Goal: Navigation & Orientation: Find specific page/section

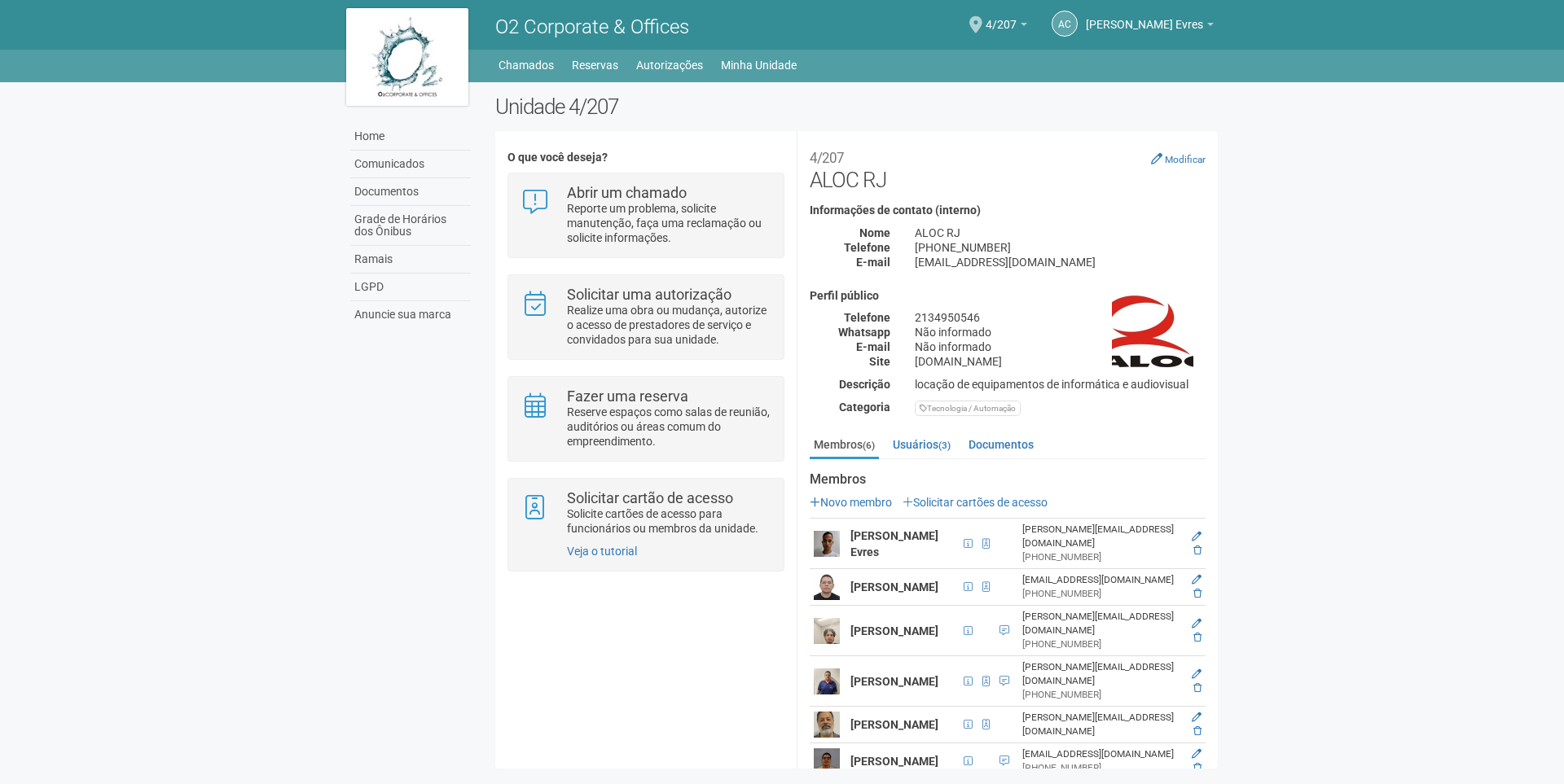
scroll to position [3, 0]
click at [635, 775] on div "Unidade 4/207 O que você deseja? Abrir um chamado Reporte um problema, solicite…" at bounding box center [856, 435] width 747 height 683
click at [349, 770] on div "Home Comunicados Documentos Grade de Horários dos Ônibus Ramais LGPD Anuncie su…" at bounding box center [782, 429] width 896 height 695
click at [353, 777] on div "Home Comunicados Documentos Grade de Horários dos Ônibus Ramais LGPD Anuncie su…" at bounding box center [782, 429] width 896 height 695
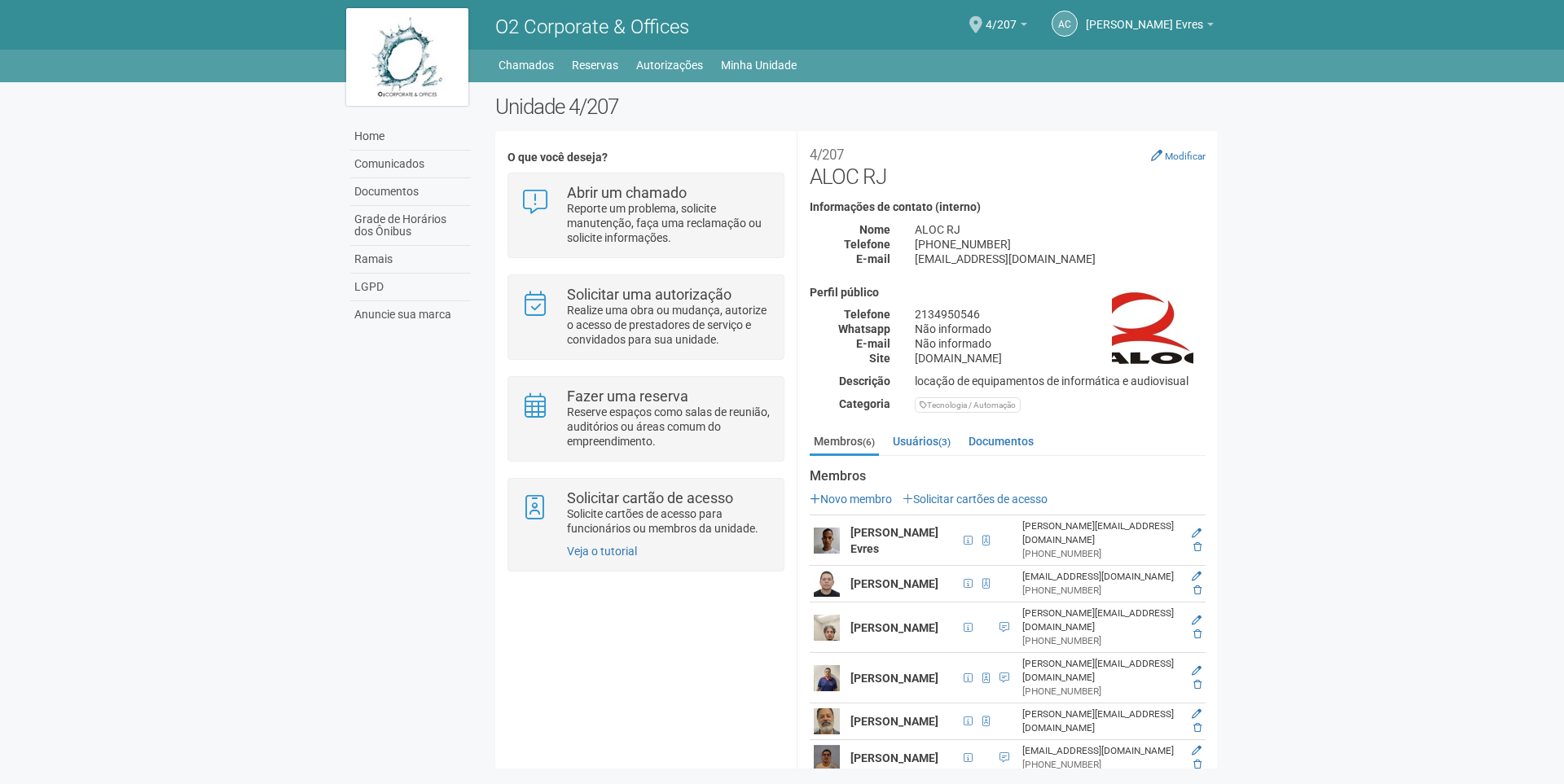
click at [1039, 432] on li "Documentos" at bounding box center [1001, 441] width 75 height 24
click at [1033, 439] on link "Documentos" at bounding box center [1000, 441] width 73 height 24
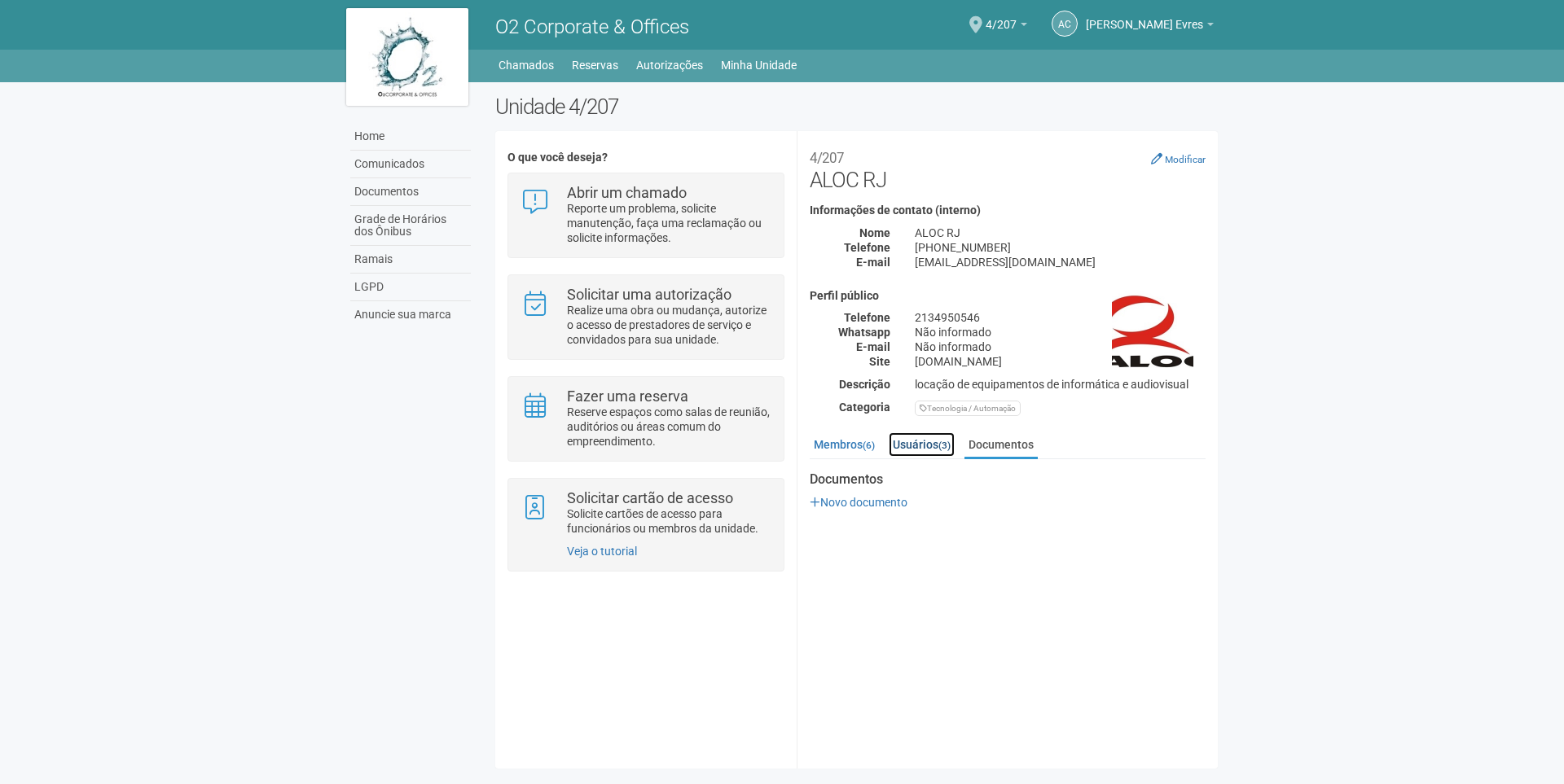
click at [934, 438] on link "Usuários (3)" at bounding box center [922, 444] width 66 height 24
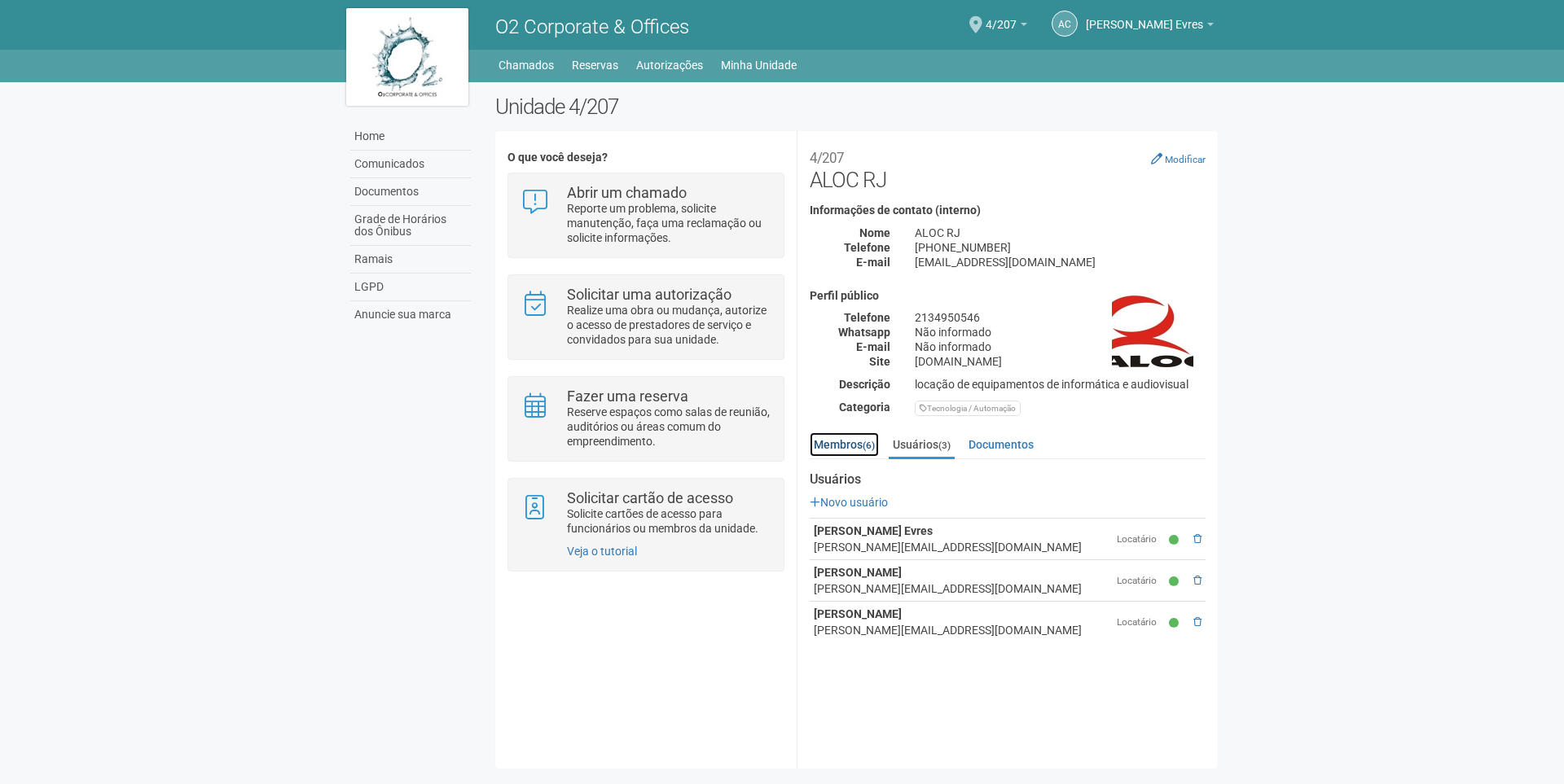
click at [836, 433] on link "Membros (6)" at bounding box center [844, 444] width 69 height 24
